Goal: Task Accomplishment & Management: Manage account settings

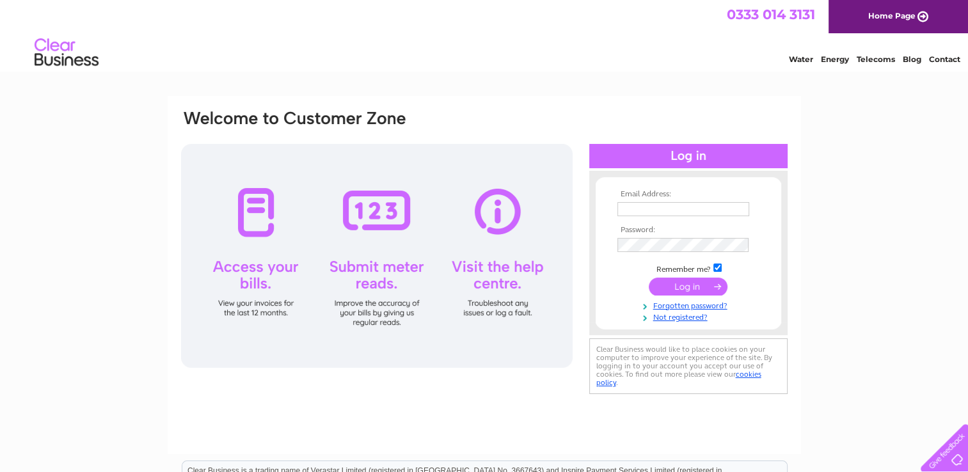
type input "[EMAIL_ADDRESS][DOMAIN_NAME]"
click at [693, 278] on input "submit" at bounding box center [688, 287] width 79 height 18
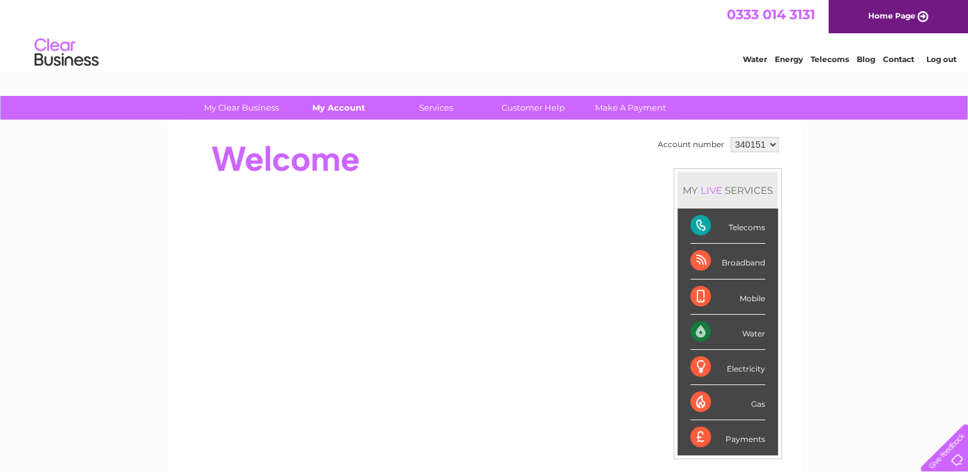
click at [340, 113] on link "My Account" at bounding box center [339, 108] width 106 height 24
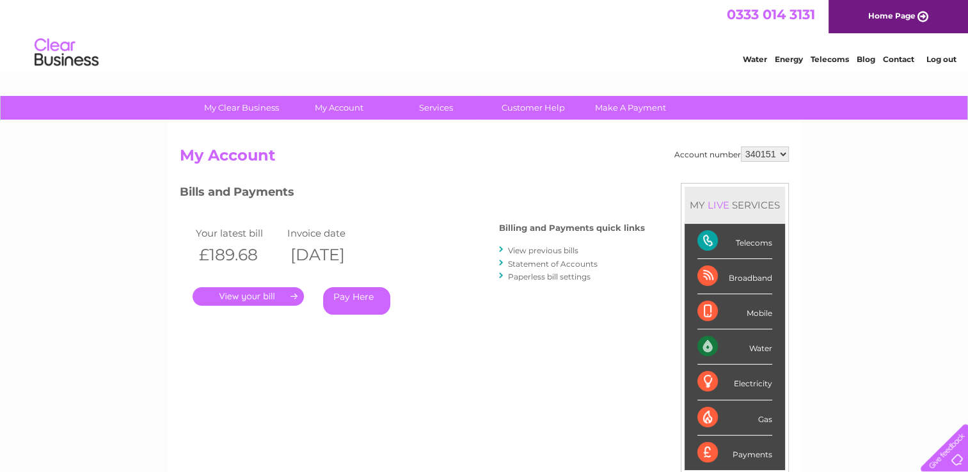
click at [258, 301] on link "." at bounding box center [248, 296] width 111 height 19
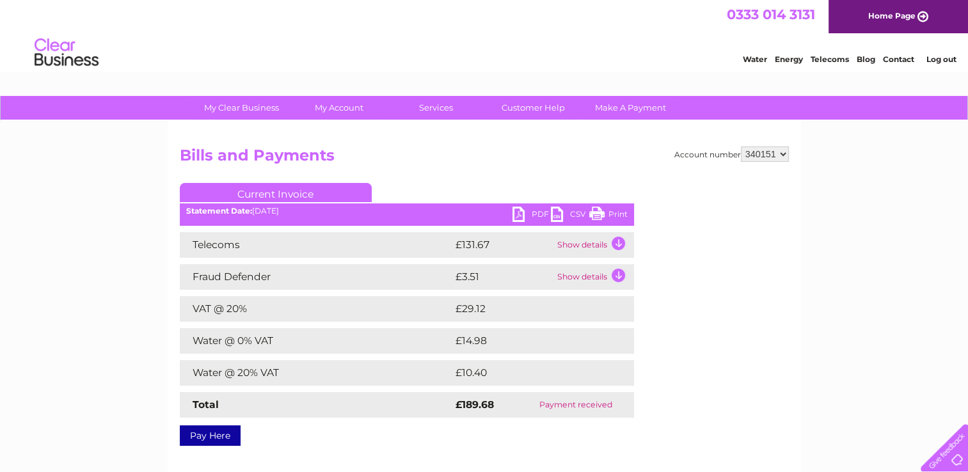
click at [537, 214] on link "PDF" at bounding box center [531, 216] width 38 height 19
click at [499, 31] on div "0333 014 3131 Home Page" at bounding box center [484, 16] width 968 height 33
